Goal: Find specific page/section: Locate a particular part of the current website

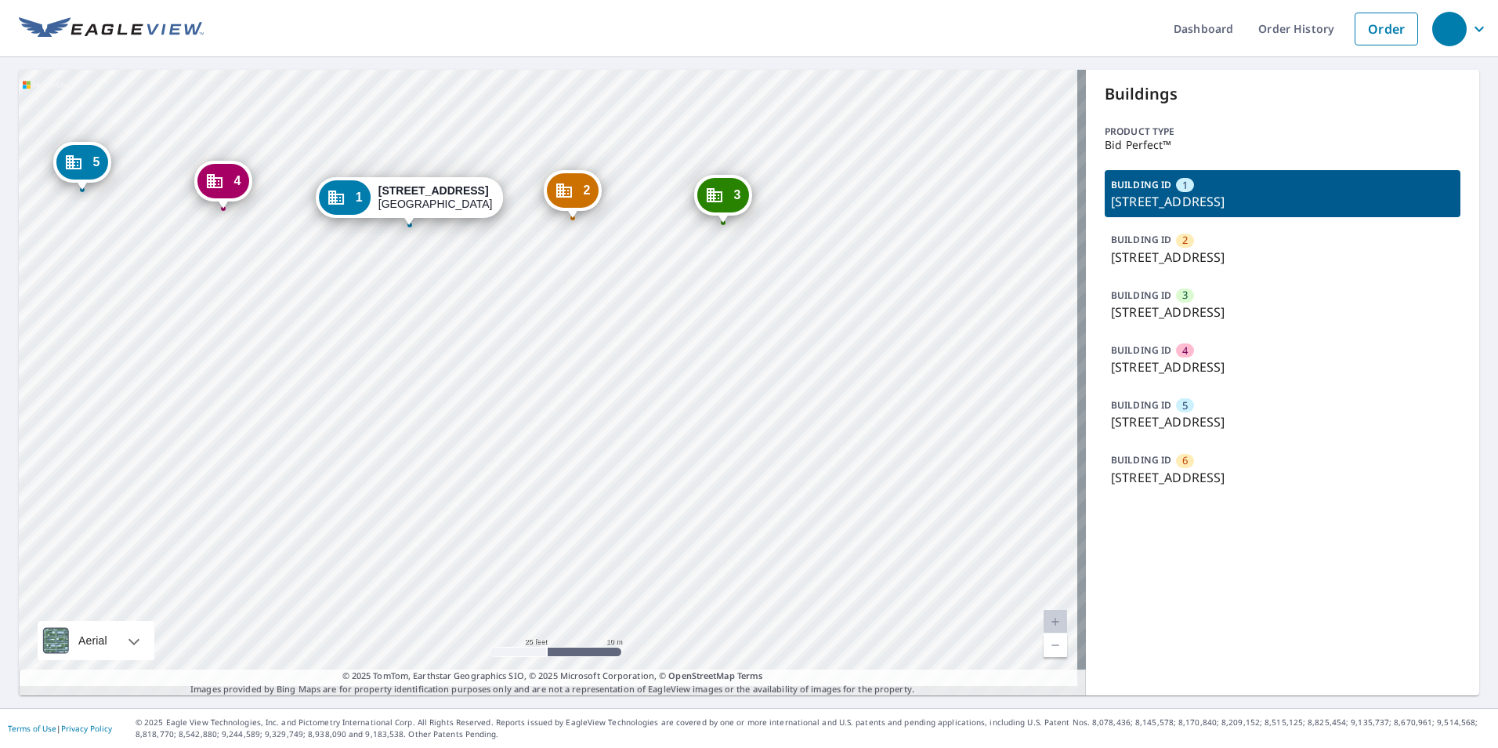
click at [570, 262] on div "2 111 5th St W Altoona, WI 54720 3 111 5th St W Altoona, WI 54720 4 111 5th St …" at bounding box center [552, 382] width 1067 height 625
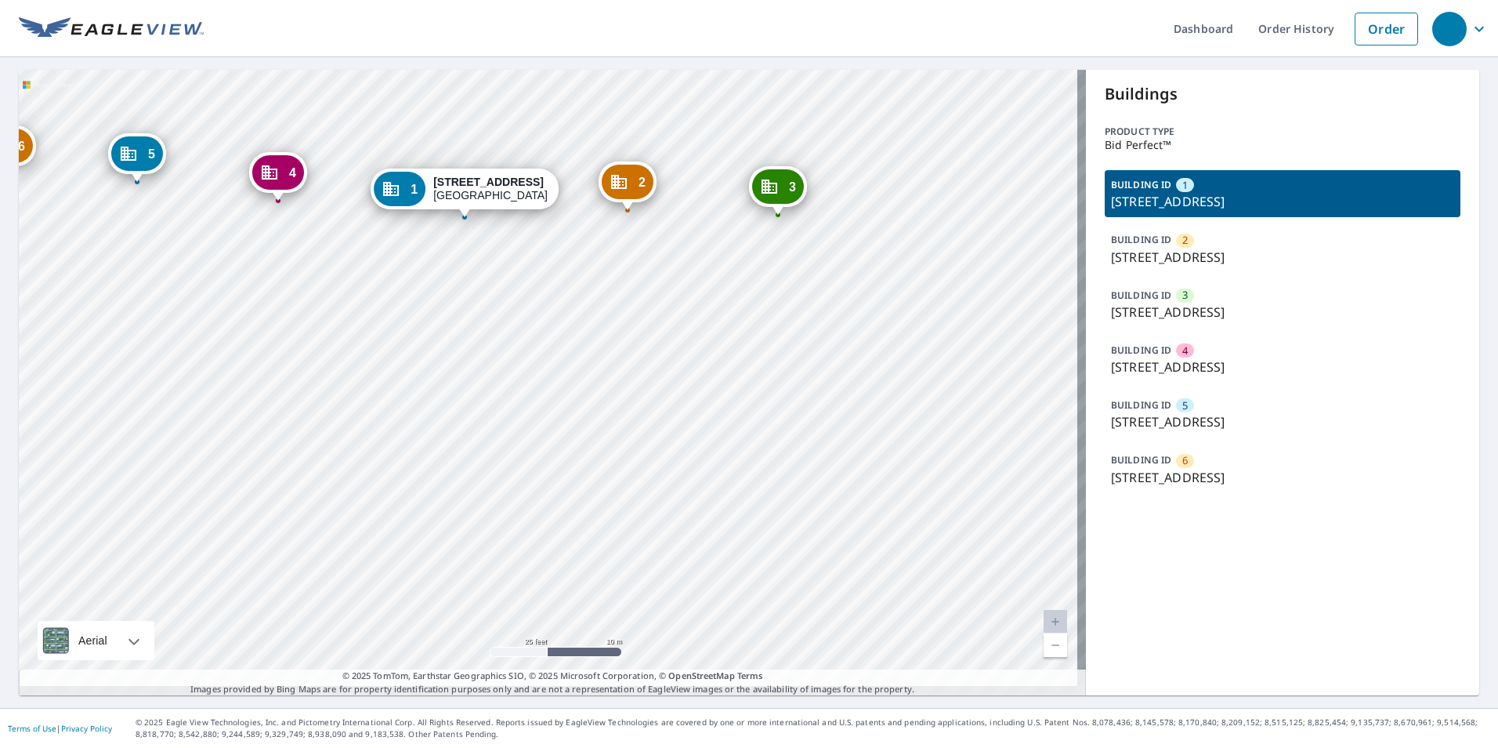
drag, startPoint x: 562, startPoint y: 223, endPoint x: 322, endPoint y: 29, distance: 308.6
click at [485, 152] on div "2 111 5th St W Altoona, WI 54720 3 111 5th St W Altoona, WI 54720 4 111 5th St …" at bounding box center [552, 382] width 1067 height 625
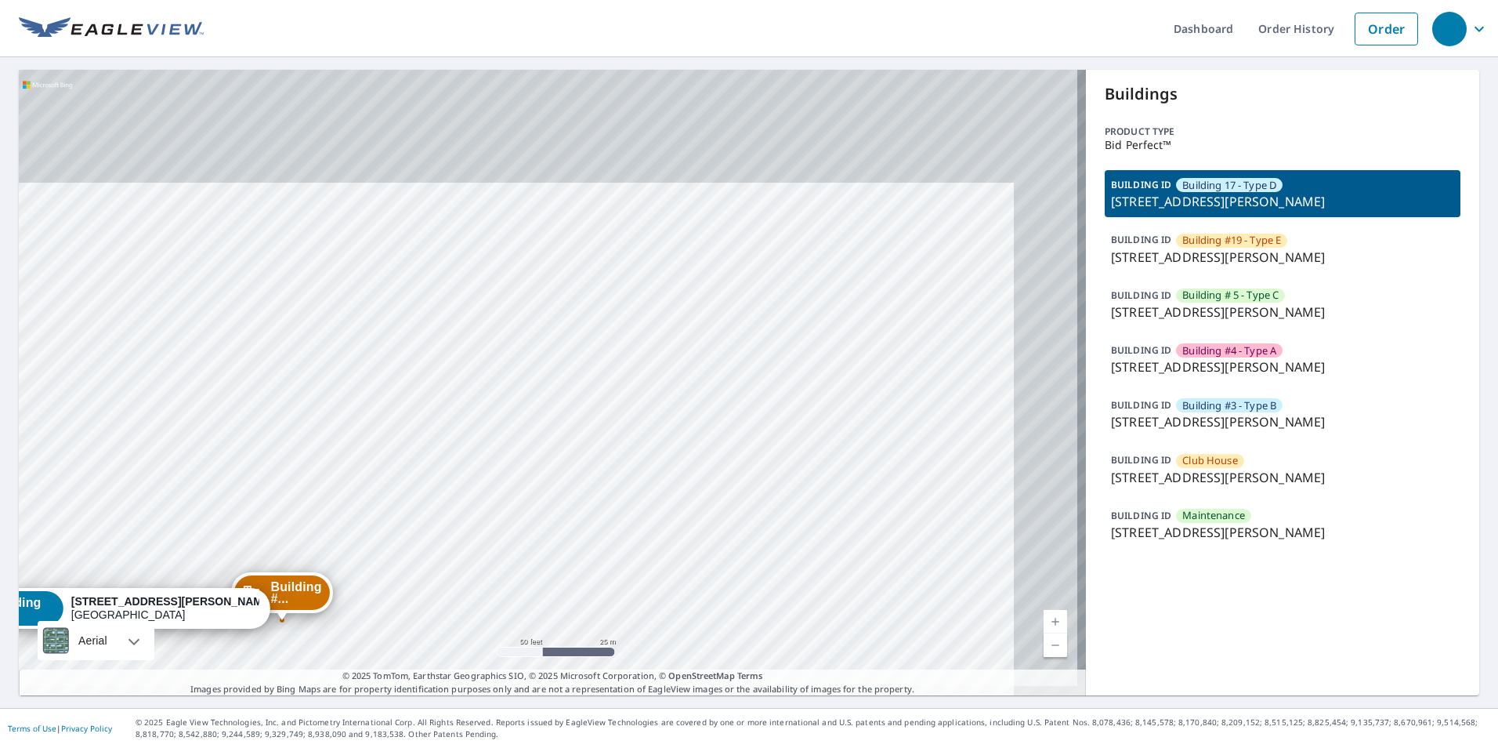
drag, startPoint x: 685, startPoint y: 306, endPoint x: 621, endPoint y: 419, distance: 129.5
click at [621, 419] on div "Building #... [STREET_ADDRESS][GEOGRAPHIC_DATA][PERSON_NAME][PERSON_NAME] #... …" at bounding box center [552, 382] width 1067 height 625
drag, startPoint x: 739, startPoint y: 276, endPoint x: 696, endPoint y: 476, distance: 204.4
click at [695, 475] on div "Building #... [STREET_ADDRESS][GEOGRAPHIC_DATA][PERSON_NAME][PERSON_NAME] #... …" at bounding box center [552, 382] width 1067 height 625
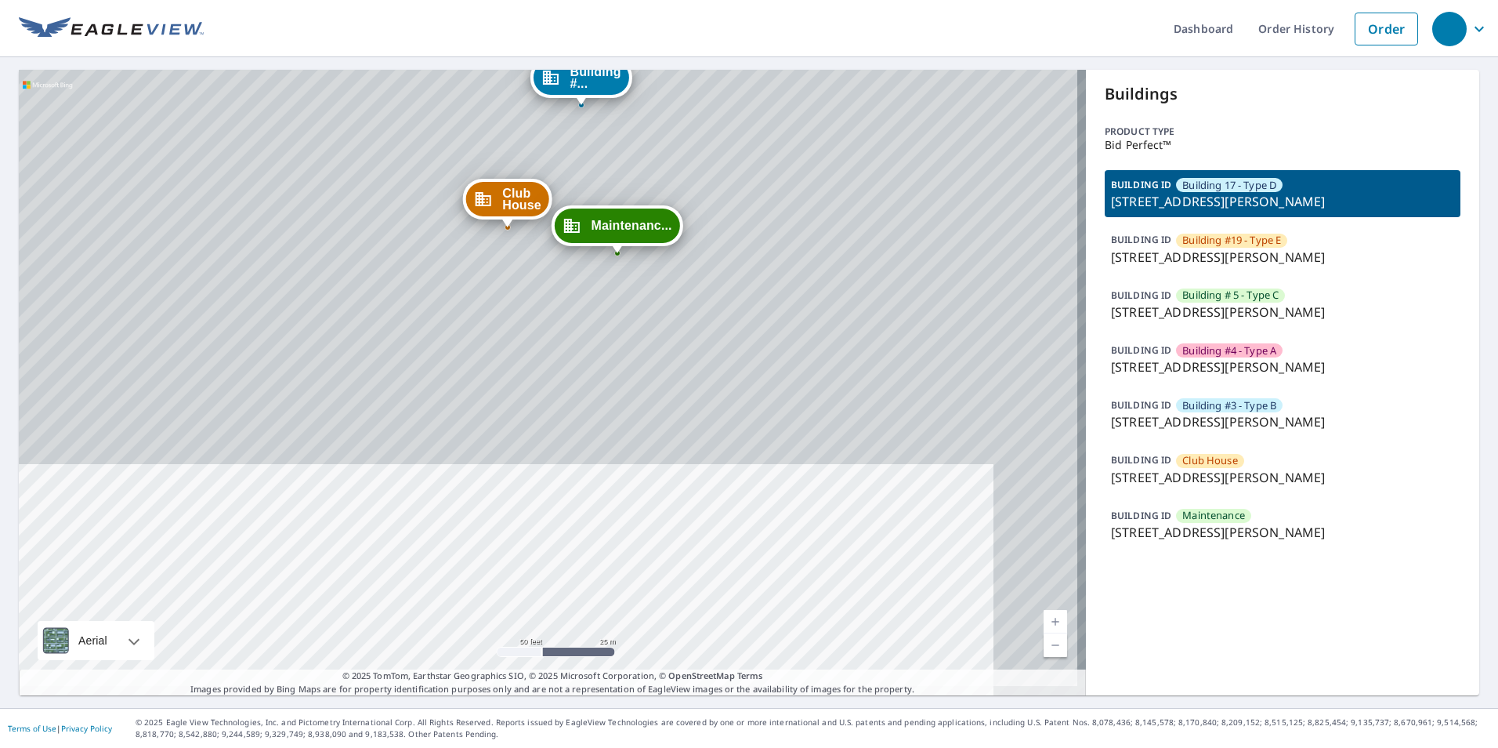
drag, startPoint x: 696, startPoint y: 343, endPoint x: 704, endPoint y: 355, distance: 14.1
click at [704, 355] on div "Building #... [STREET_ADDRESS][GEOGRAPHIC_DATA][PERSON_NAME][PERSON_NAME] #... …" at bounding box center [552, 382] width 1067 height 625
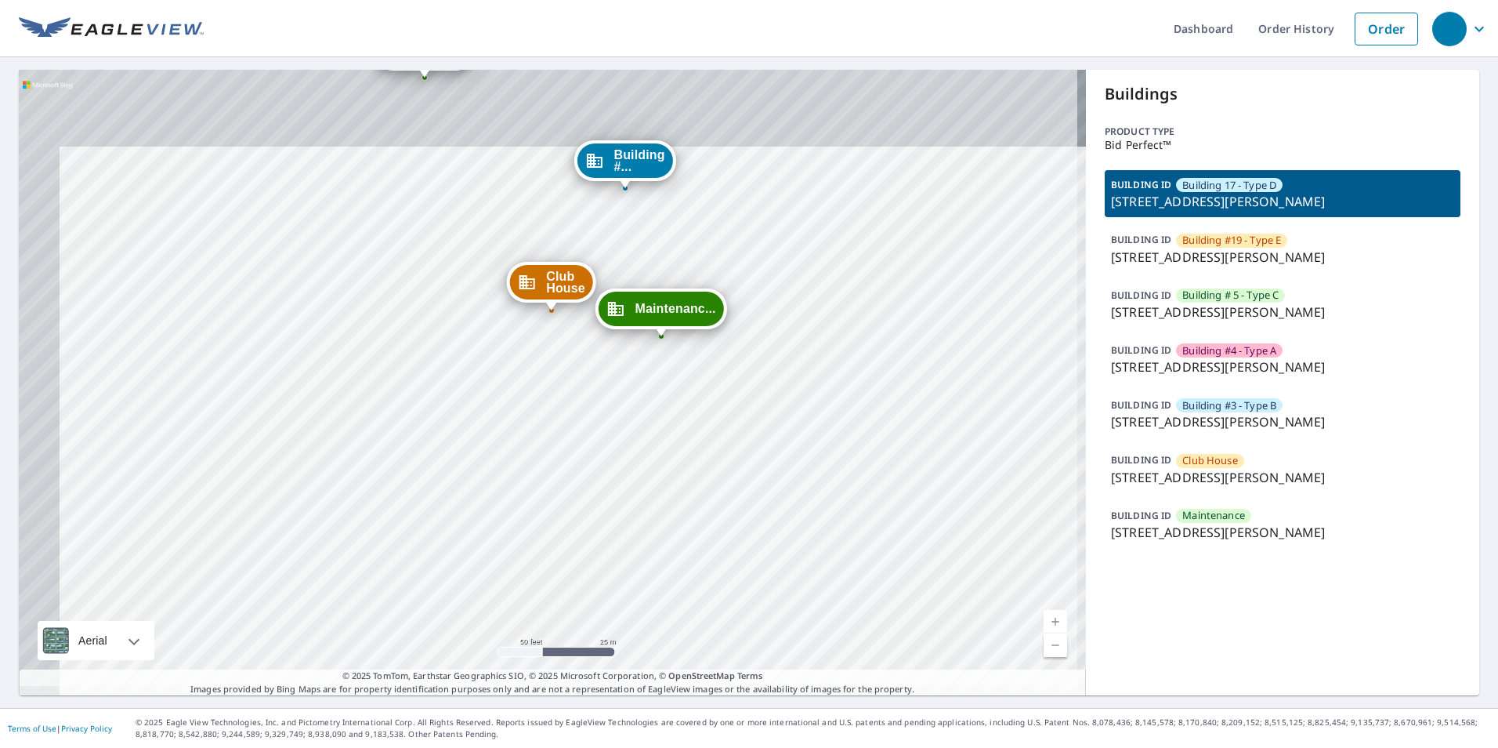
drag, startPoint x: 678, startPoint y: 352, endPoint x: 682, endPoint y: 393, distance: 41.8
click at [682, 391] on div "Building #... [STREET_ADDRESS][GEOGRAPHIC_DATA][PERSON_NAME][PERSON_NAME] #... …" at bounding box center [552, 382] width 1067 height 625
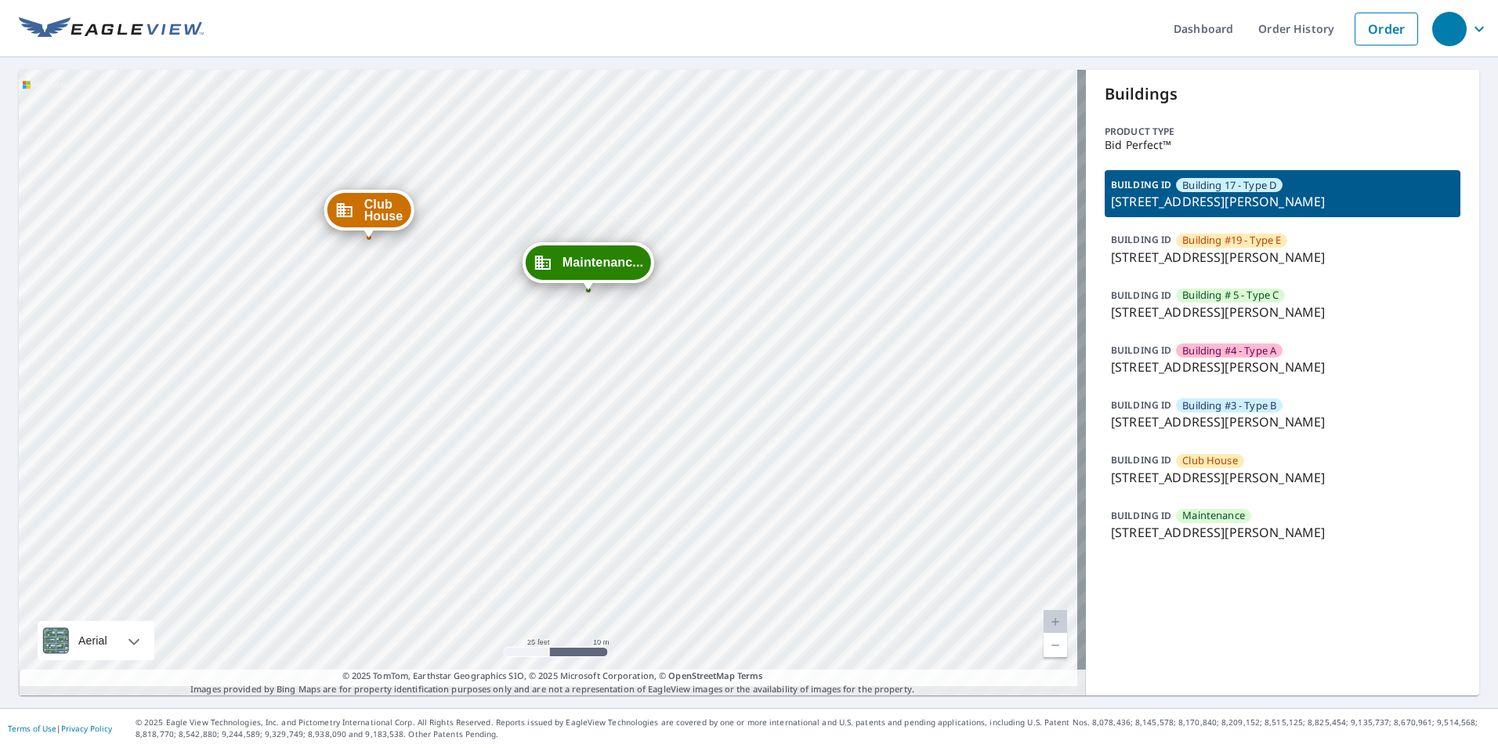
click at [1189, 412] on p "[STREET_ADDRESS][PERSON_NAME]" at bounding box center [1282, 421] width 343 height 19
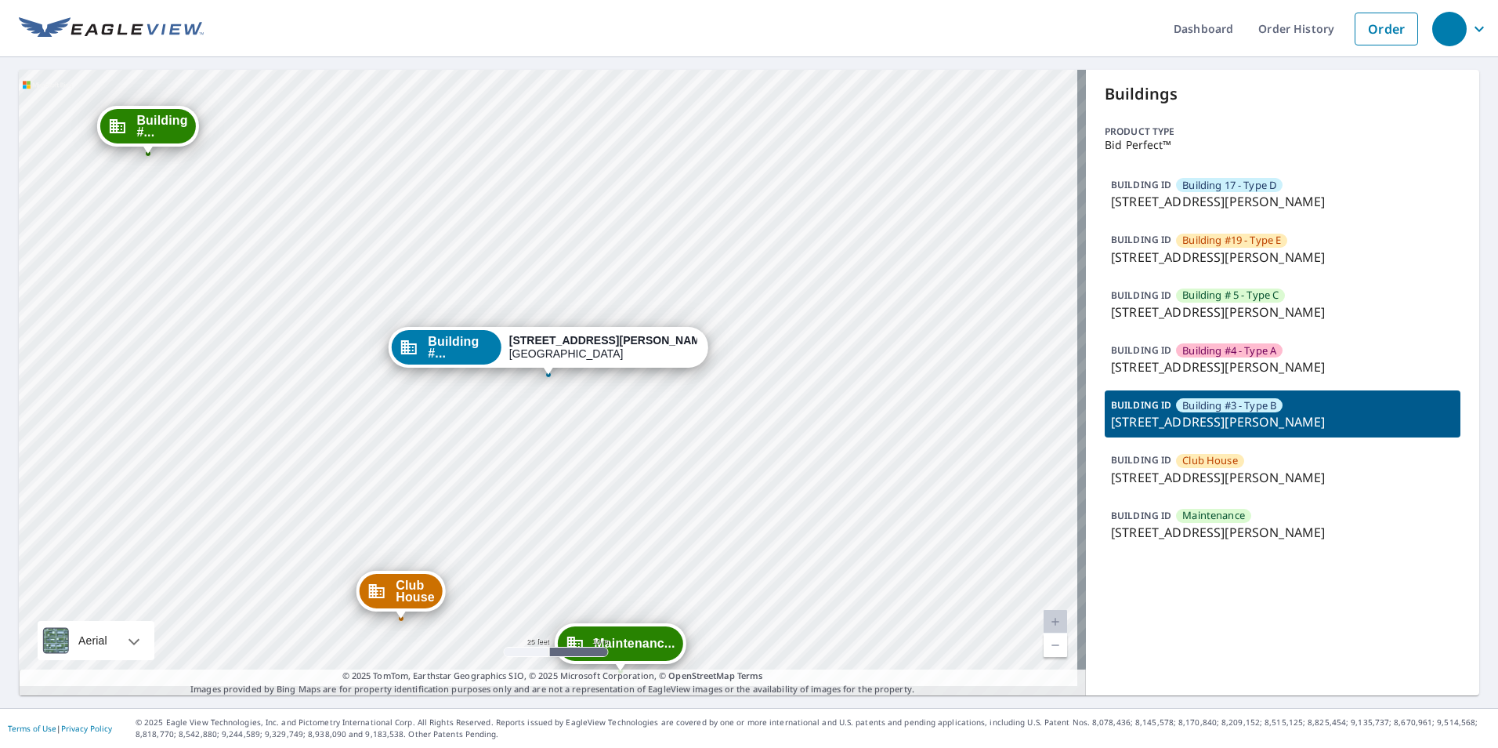
click at [1171, 304] on p "[STREET_ADDRESS][PERSON_NAME]" at bounding box center [1282, 311] width 343 height 19
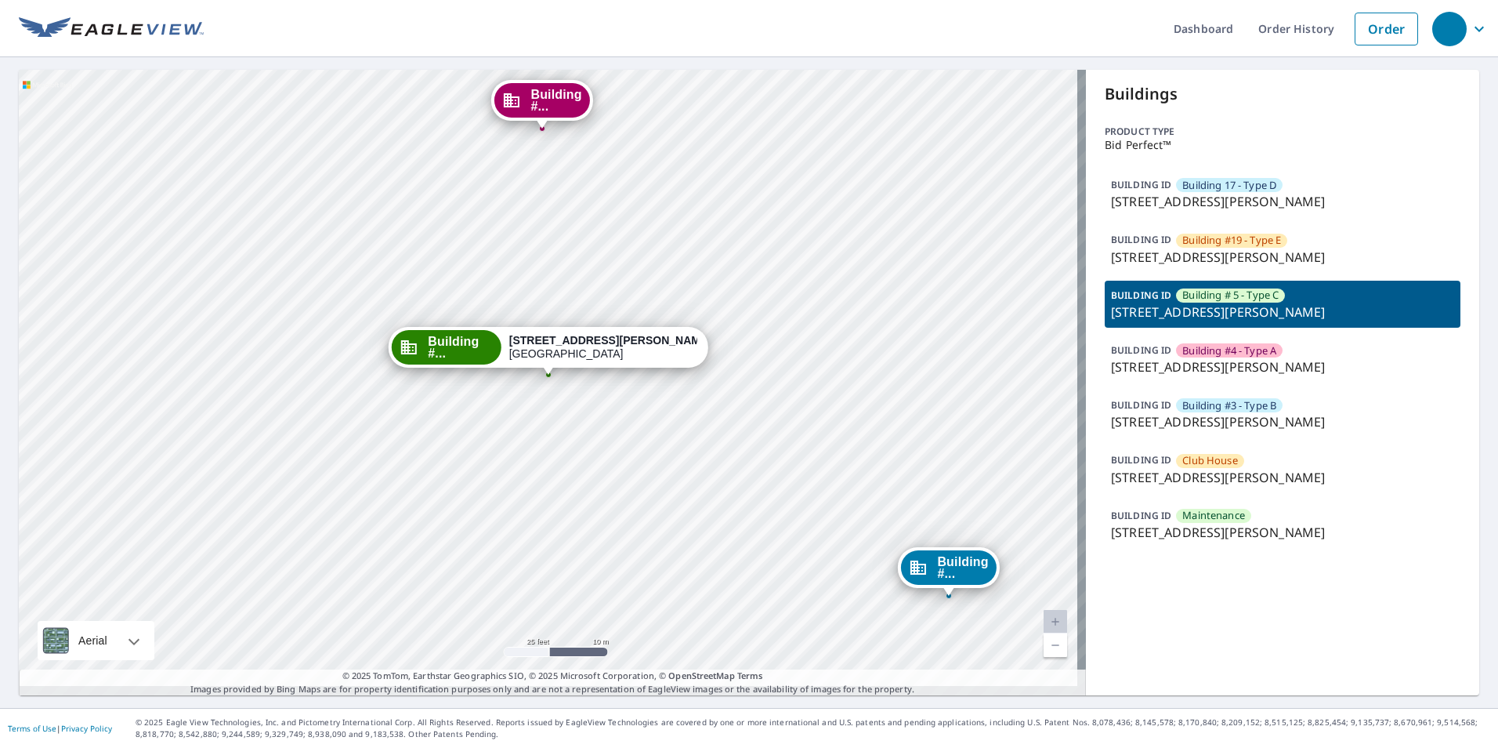
click at [607, 193] on div "Building 1... [STREET_ADDRESS][GEOGRAPHIC_DATA][PERSON_NAME][PERSON_NAME] #... …" at bounding box center [552, 382] width 1067 height 625
click at [593, 185] on div "Building 1... [STREET_ADDRESS][GEOGRAPHIC_DATA][PERSON_NAME][PERSON_NAME] #... …" at bounding box center [552, 382] width 1067 height 625
